Goal: Task Accomplishment & Management: Complete application form

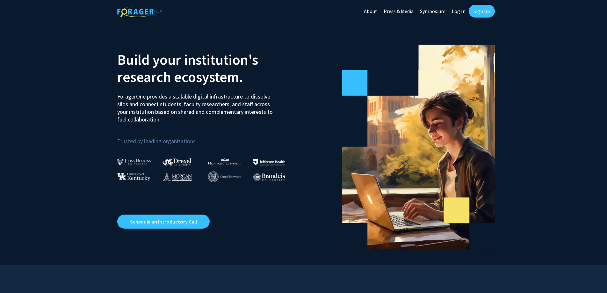
click at [488, 9] on link "Sign Up" at bounding box center [481, 11] width 26 height 13
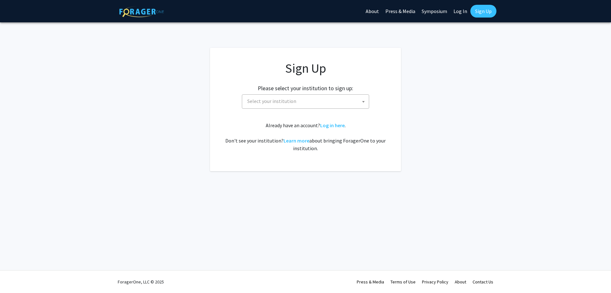
click at [297, 104] on span "Select your institution" at bounding box center [271, 101] width 49 height 6
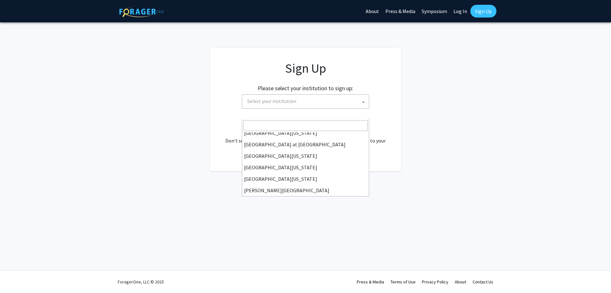
scroll to position [330, 0]
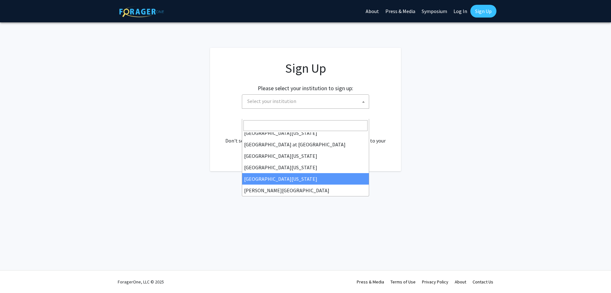
select select "33"
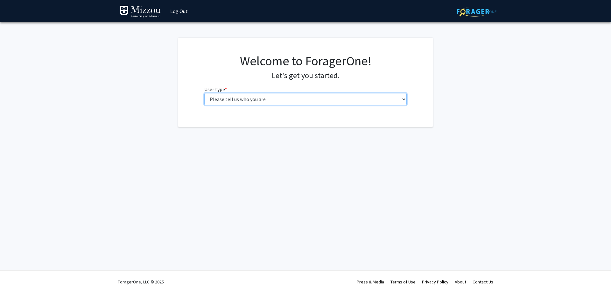
click at [261, 105] on select "Please tell us who you are Undergraduate Student Master's Student Doctoral Cand…" at bounding box center [305, 99] width 203 height 12
select select "1: undergrad"
click at [204, 105] on select "Please tell us who you are Undergraduate Student Master's Student Doctoral Cand…" at bounding box center [305, 99] width 203 height 12
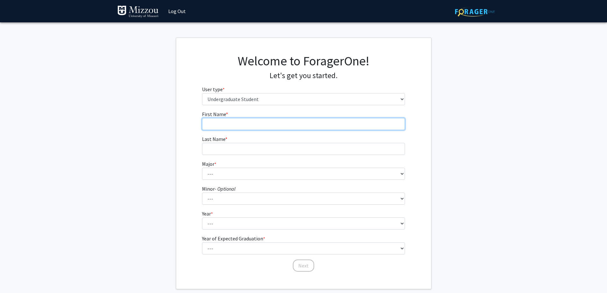
click at [252, 130] on input "First Name * required" at bounding box center [303, 124] width 203 height 12
type input "[PERSON_NAME]"
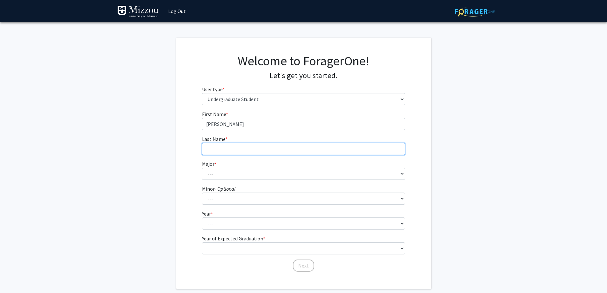
type input "[PERSON_NAME]"
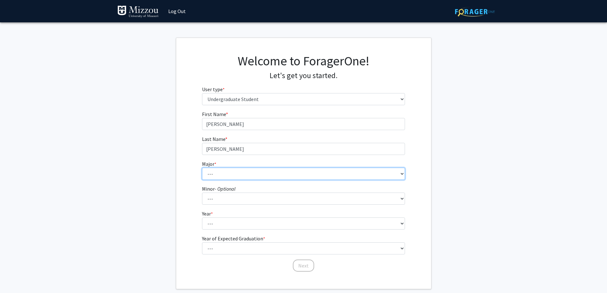
click at [259, 180] on select "--- Agribusiness Management Agricultural Education Agricultural Education: Comm…" at bounding box center [303, 174] width 203 height 12
select select "135: 2628"
click at [202, 180] on select "--- Agribusiness Management Agricultural Education Agricultural Education: Comm…" at bounding box center [303, 174] width 203 height 12
click at [491, 228] on fg-get-started "Welcome to ForagerOne! Let's get you started. User type * required Please tell …" at bounding box center [303, 163] width 607 height 251
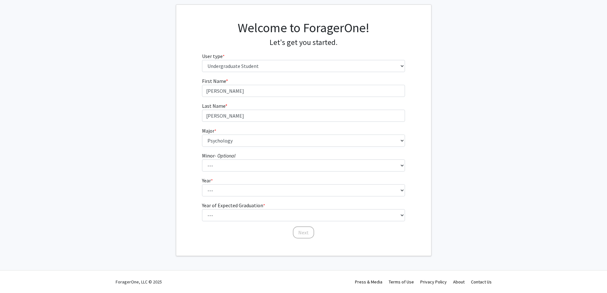
scroll to position [96, 0]
click at [397, 196] on select "--- First-year Sophomore Junior Senior Postbaccalaureate Certificate" at bounding box center [303, 190] width 203 height 12
select select "4: senior"
click at [202, 196] on select "--- First-year Sophomore Junior Senior Postbaccalaureate Certificate" at bounding box center [303, 190] width 203 height 12
click at [482, 224] on fg-get-started "Welcome to ForagerOne! Let's get you started. User type * required Please tell …" at bounding box center [303, 129] width 607 height 251
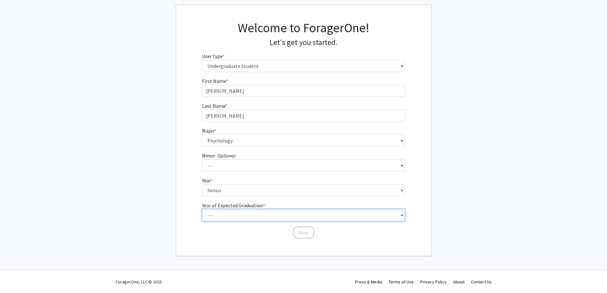
click at [391, 221] on select "--- 2025 2026 2027 2028 2029 2030 2031 2032 2033 2034" at bounding box center [303, 215] width 203 height 12
select select "2: 2026"
click at [202, 221] on select "--- 2025 2026 2027 2028 2029 2030 2031 2032 2033 2034" at bounding box center [303, 215] width 203 height 12
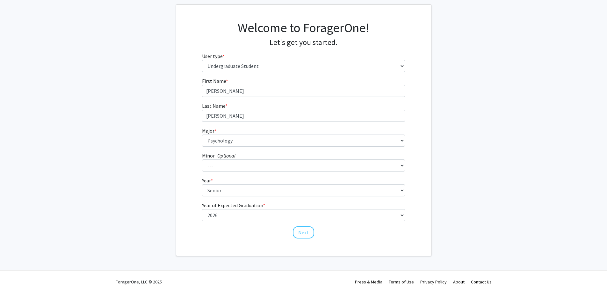
click at [447, 157] on fg-get-started "Welcome to ForagerOne! Let's get you started. User type * required Please tell …" at bounding box center [303, 129] width 607 height 251
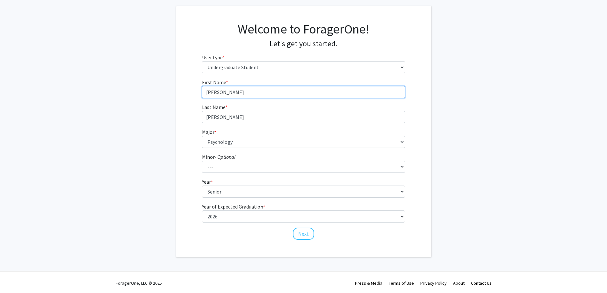
drag, startPoint x: 240, startPoint y: 136, endPoint x: 220, endPoint y: 138, distance: 20.2
click at [220, 98] on input "[PERSON_NAME]" at bounding box center [303, 92] width 203 height 12
type input "Cate"
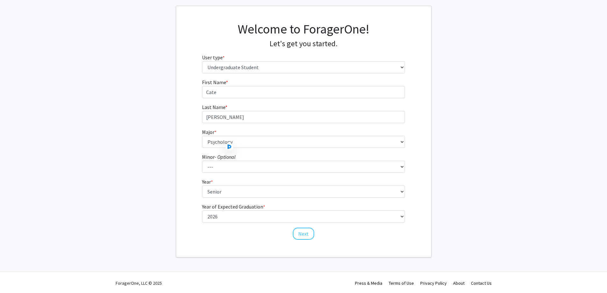
click at [497, 106] on fg-get-started "Welcome to ForagerOne! Let's get you started. User type * required Please tell …" at bounding box center [303, 131] width 607 height 251
click at [498, 151] on fg-get-started "Welcome to ForagerOne! Let's get you started. User type * required Please tell …" at bounding box center [303, 131] width 607 height 251
click at [307, 230] on button "Next" at bounding box center [303, 232] width 21 height 12
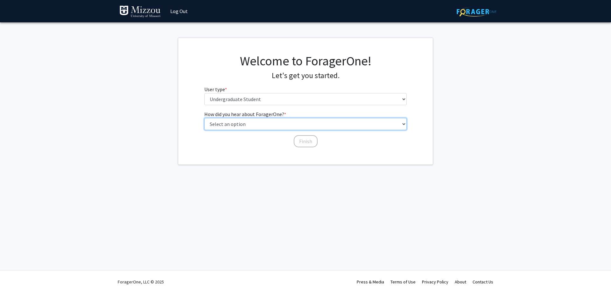
click at [309, 130] on select "Select an option Peer/student recommendation Faculty/staff recommendation Unive…" at bounding box center [305, 124] width 203 height 12
select select "2: faculty_recommendation"
click at [204, 130] on select "Select an option Peer/student recommendation Faculty/staff recommendation Unive…" at bounding box center [305, 124] width 203 height 12
click at [313, 130] on select "Select an option Peer/student recommendation Faculty/staff recommendation Unive…" at bounding box center [305, 124] width 203 height 12
click at [204, 130] on select "Select an option Peer/student recommendation Faculty/staff recommendation Unive…" at bounding box center [305, 124] width 203 height 12
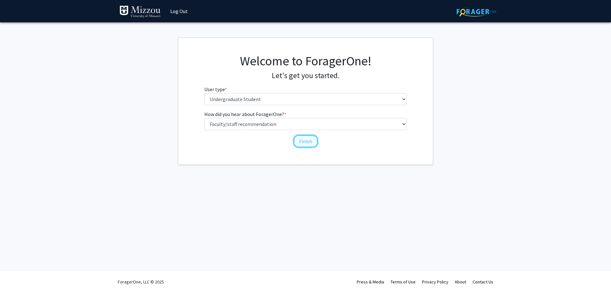
click at [306, 147] on button "Finish" at bounding box center [306, 141] width 24 height 12
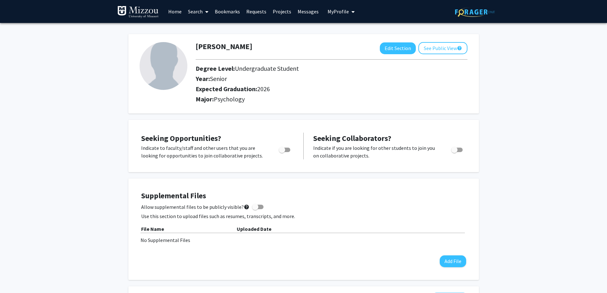
click at [160, 60] on img at bounding box center [163, 66] width 48 height 48
click at [380, 52] on button "Edit Section" at bounding box center [398, 48] width 36 height 12
select select "senior"
select select "2026"
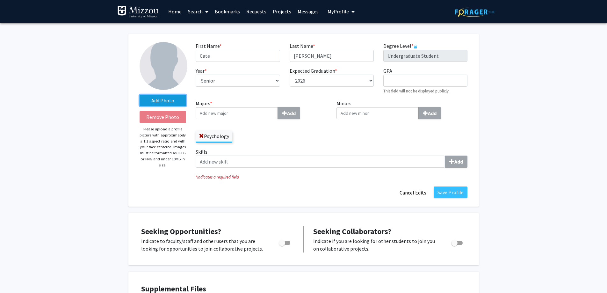
click at [166, 100] on label "Add Photo" at bounding box center [162, 100] width 47 height 11
click at [0, 0] on input "Add Photo" at bounding box center [0, 0] width 0 height 0
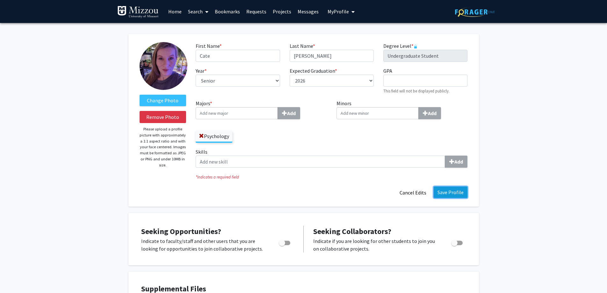
click at [442, 198] on button "Save Profile" at bounding box center [450, 191] width 34 height 11
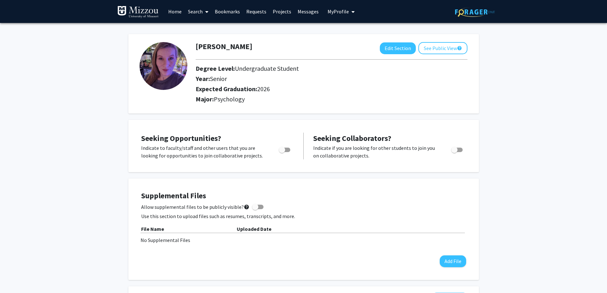
click at [198, 13] on link "Search" at bounding box center [198, 11] width 27 height 22
click at [209, 31] on span "Faculty/Staff" at bounding box center [208, 29] width 47 height 13
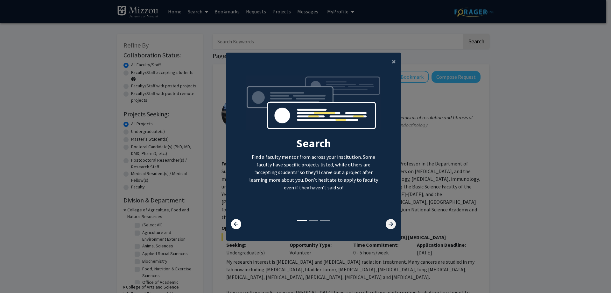
click at [386, 229] on icon at bounding box center [391, 224] width 10 height 10
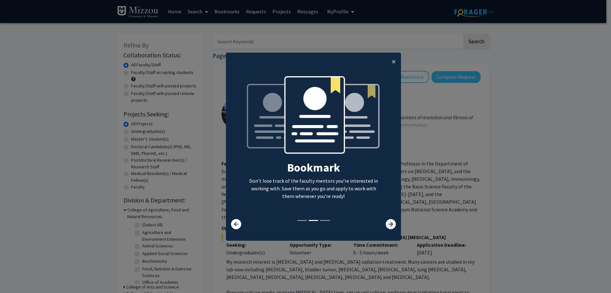
click at [386, 229] on icon at bounding box center [391, 224] width 10 height 10
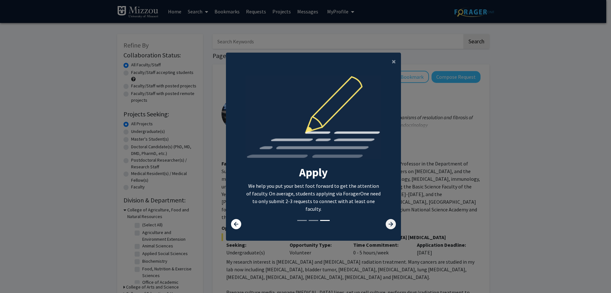
click at [386, 229] on icon at bounding box center [391, 224] width 10 height 10
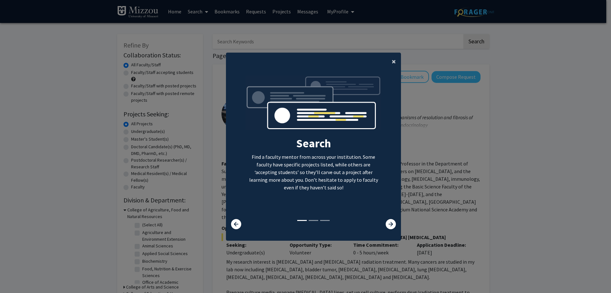
click at [392, 56] on span "×" at bounding box center [394, 61] width 4 height 10
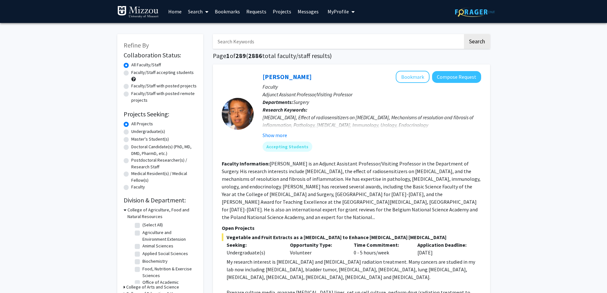
click at [274, 40] on input "Search Keywords" at bounding box center [338, 41] width 250 height 15
paste input "[PERSON_NAME]"
type input "[PERSON_NAME]"
click at [475, 40] on button "Search" at bounding box center [477, 41] width 26 height 15
